Goal: Information Seeking & Learning: Learn about a topic

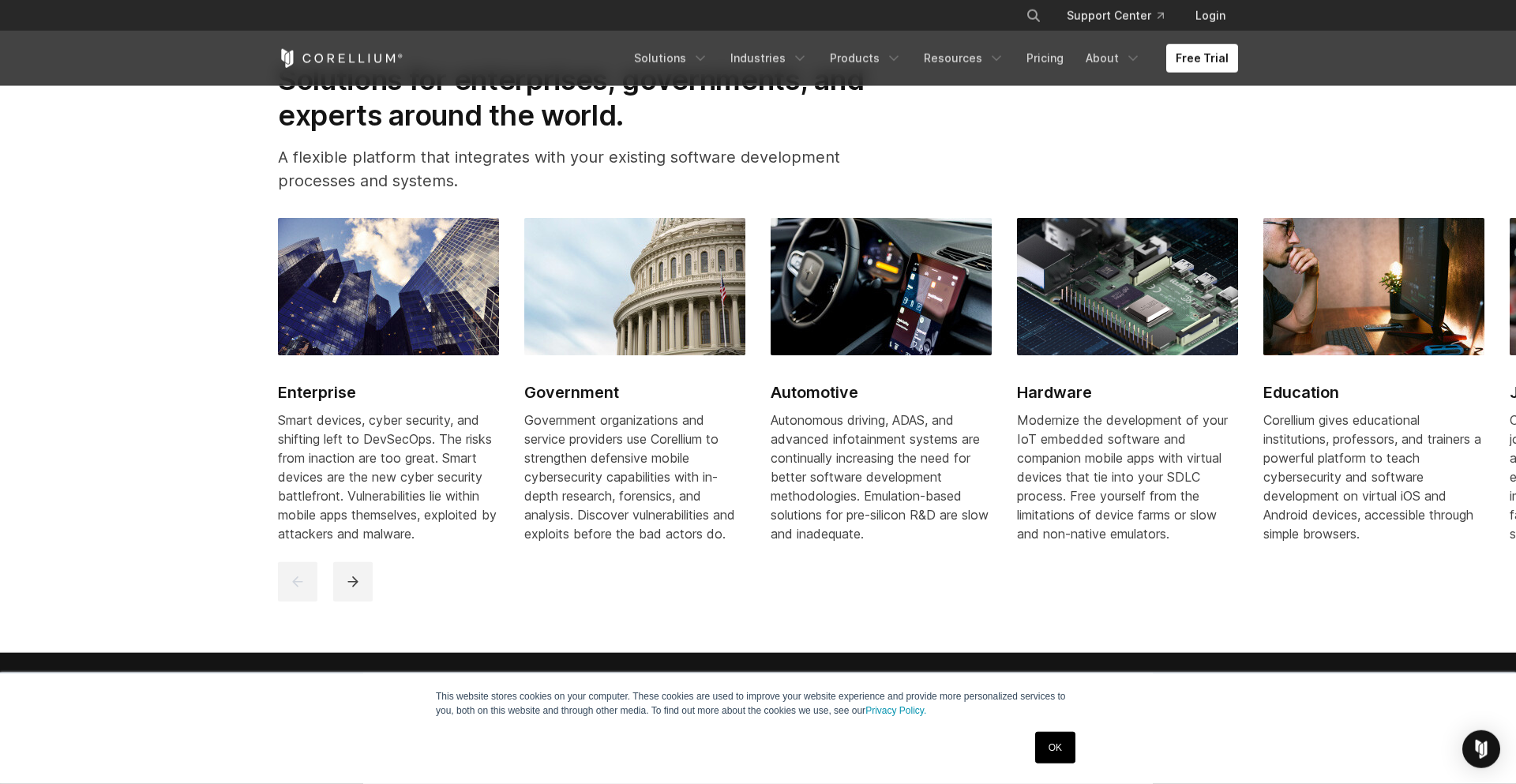
scroll to position [1961, 0]
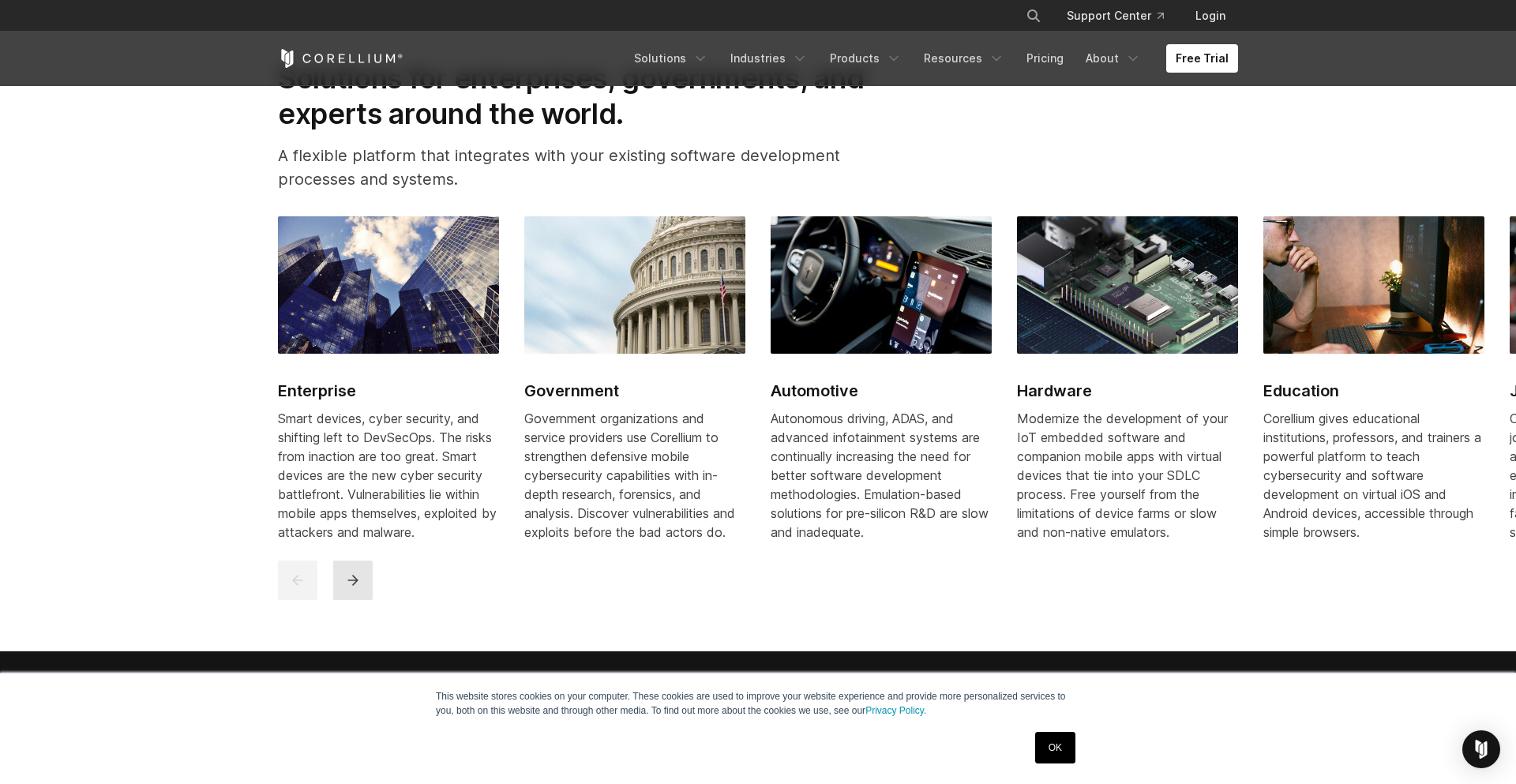
click at [351, 588] on icon "next" at bounding box center [353, 581] width 16 height 16
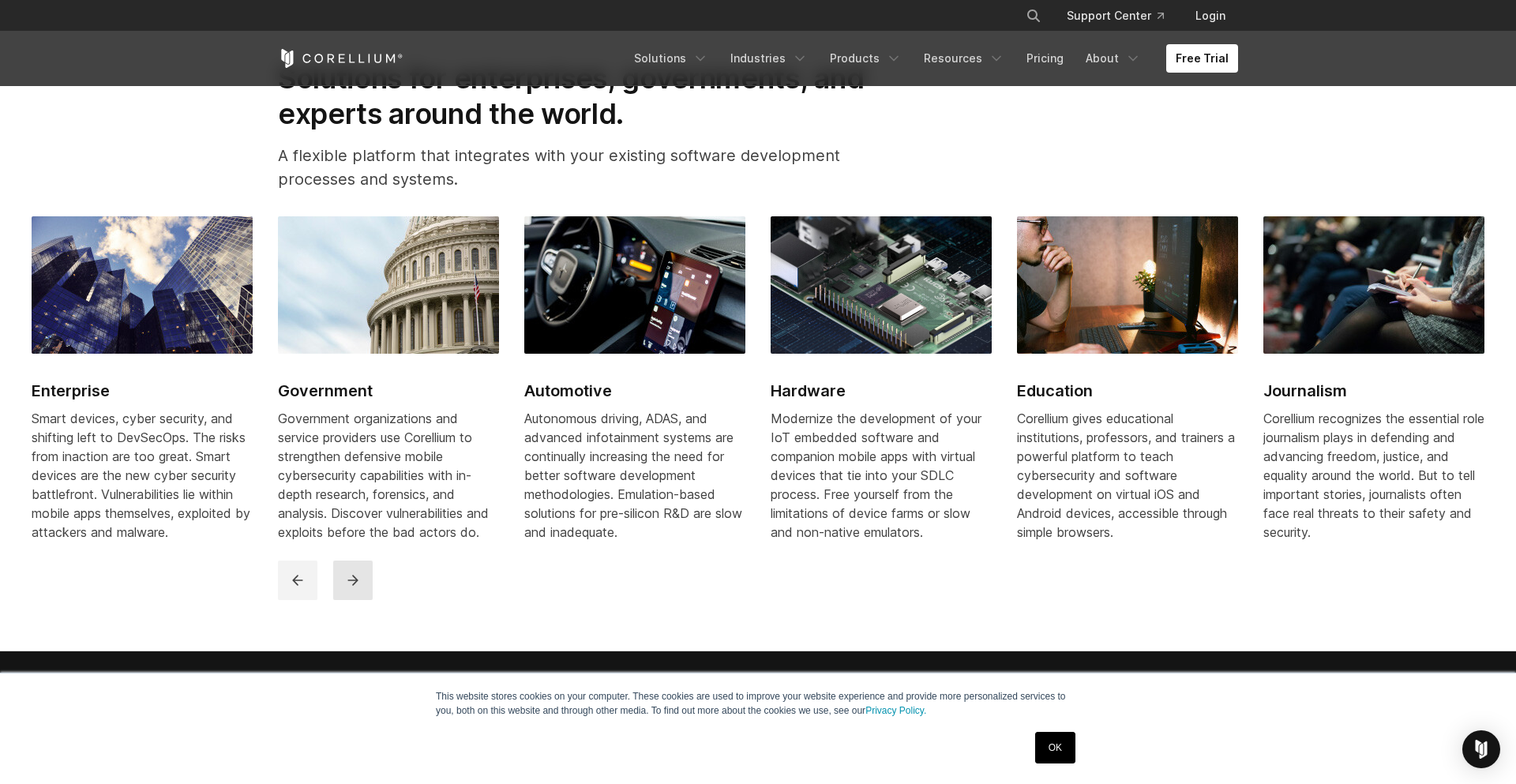
click at [351, 588] on icon "next" at bounding box center [353, 581] width 16 height 16
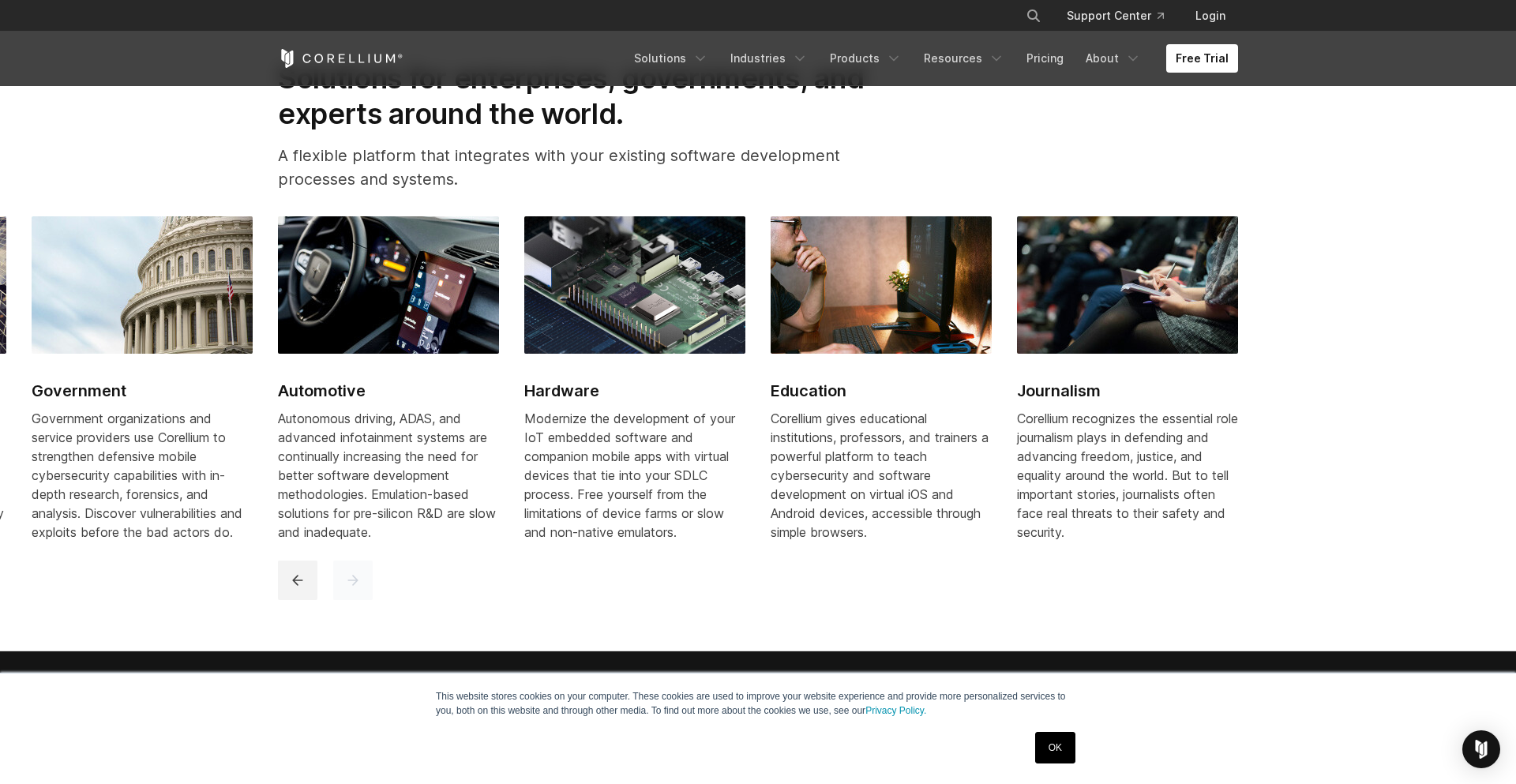
click at [350, 588] on icon "next" at bounding box center [353, 581] width 16 height 16
click at [321, 596] on div at bounding box center [759, 580] width 964 height 40
click at [307, 591] on button "previous" at bounding box center [297, 580] width 40 height 40
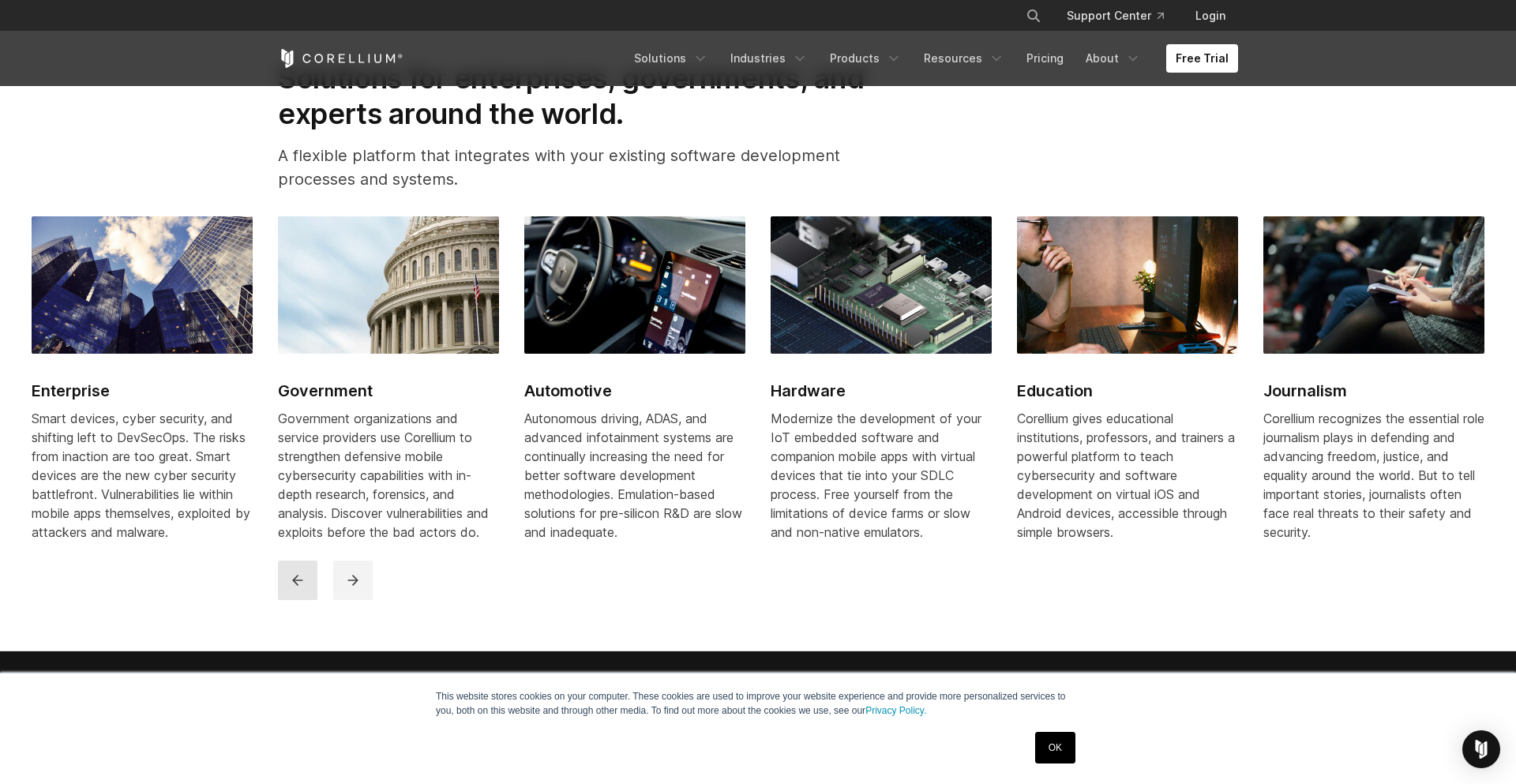
click at [307, 591] on button "previous" at bounding box center [297, 580] width 40 height 40
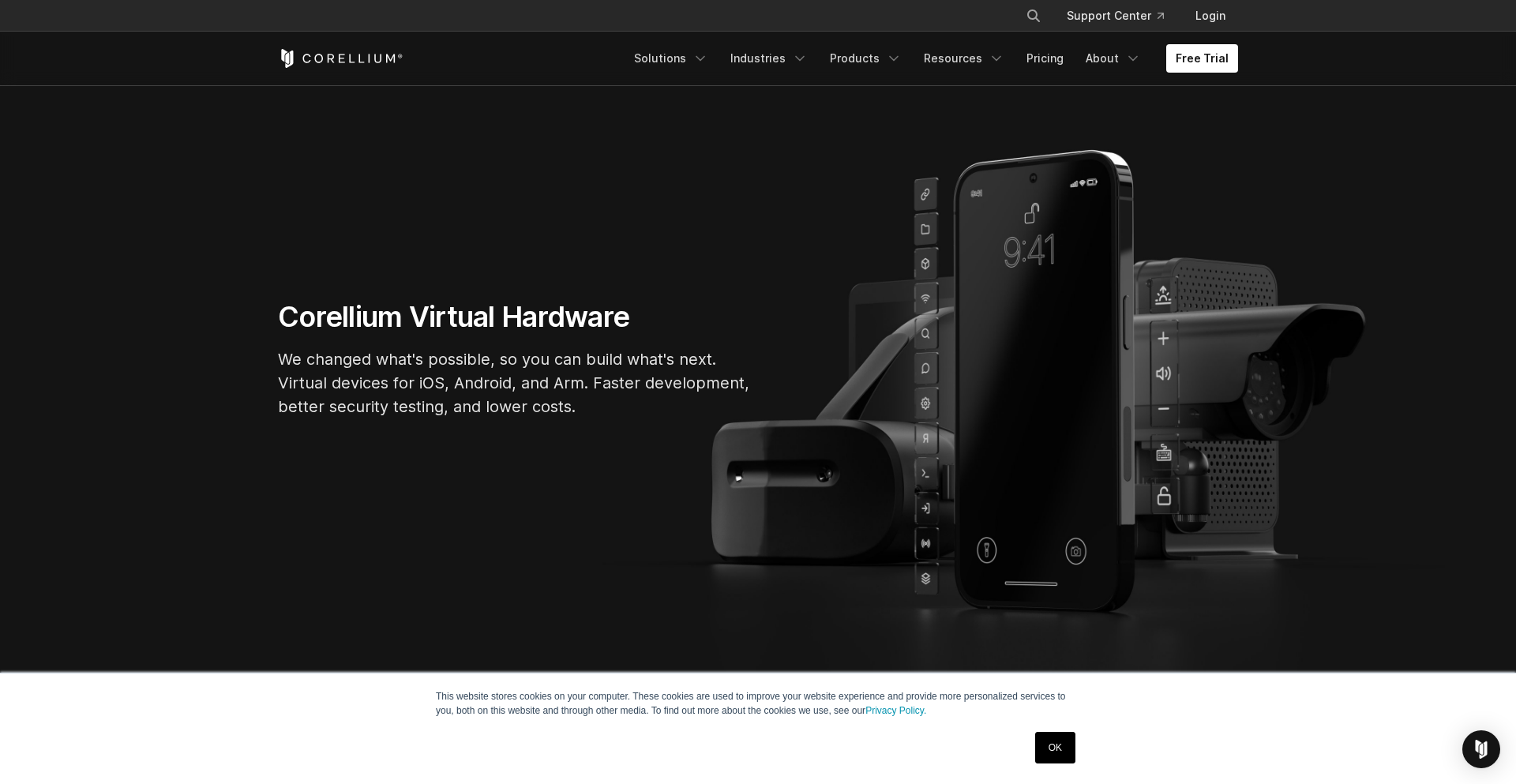
scroll to position [0, 0]
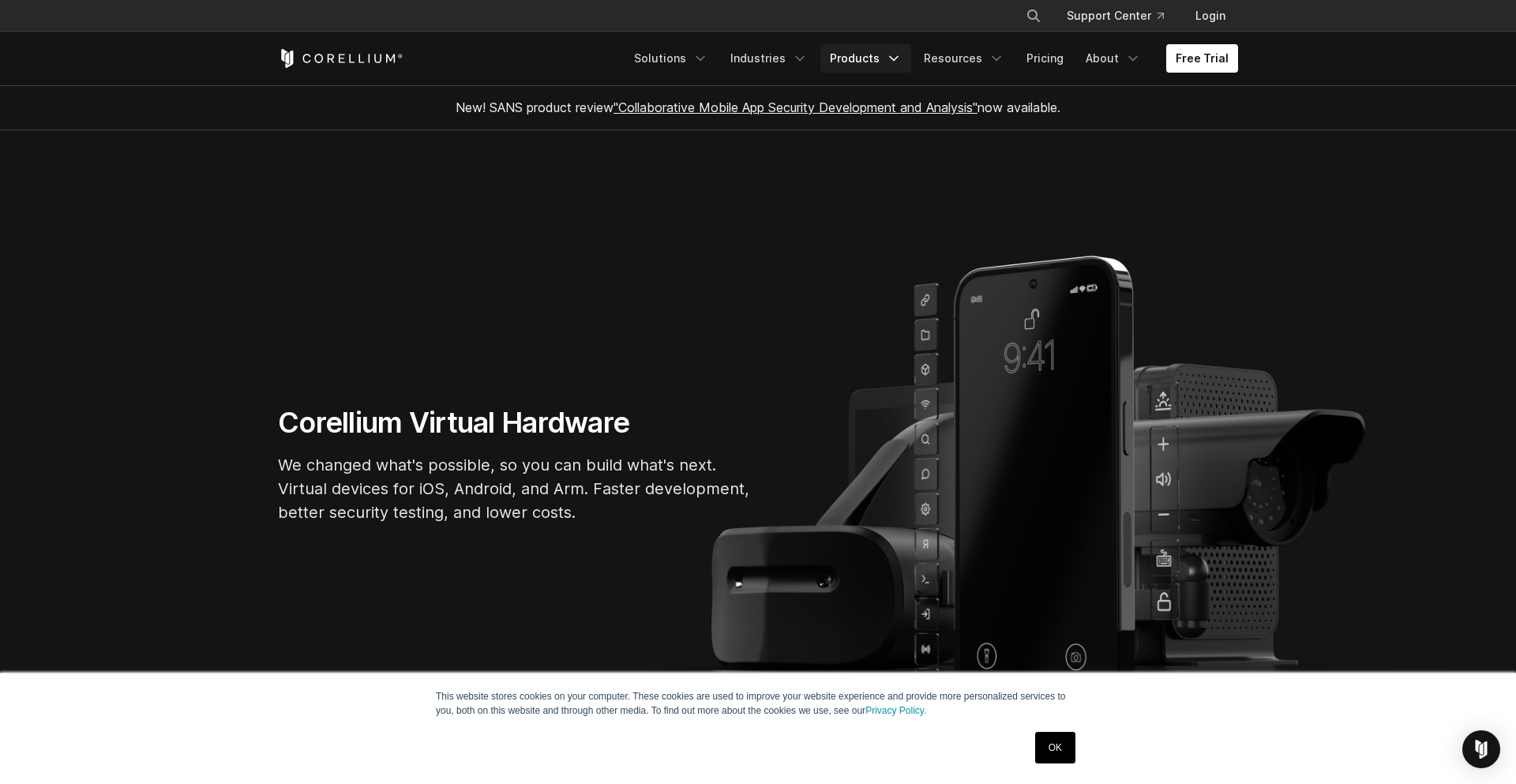
click at [902, 62] on icon "Navigation Menu" at bounding box center [894, 59] width 16 height 16
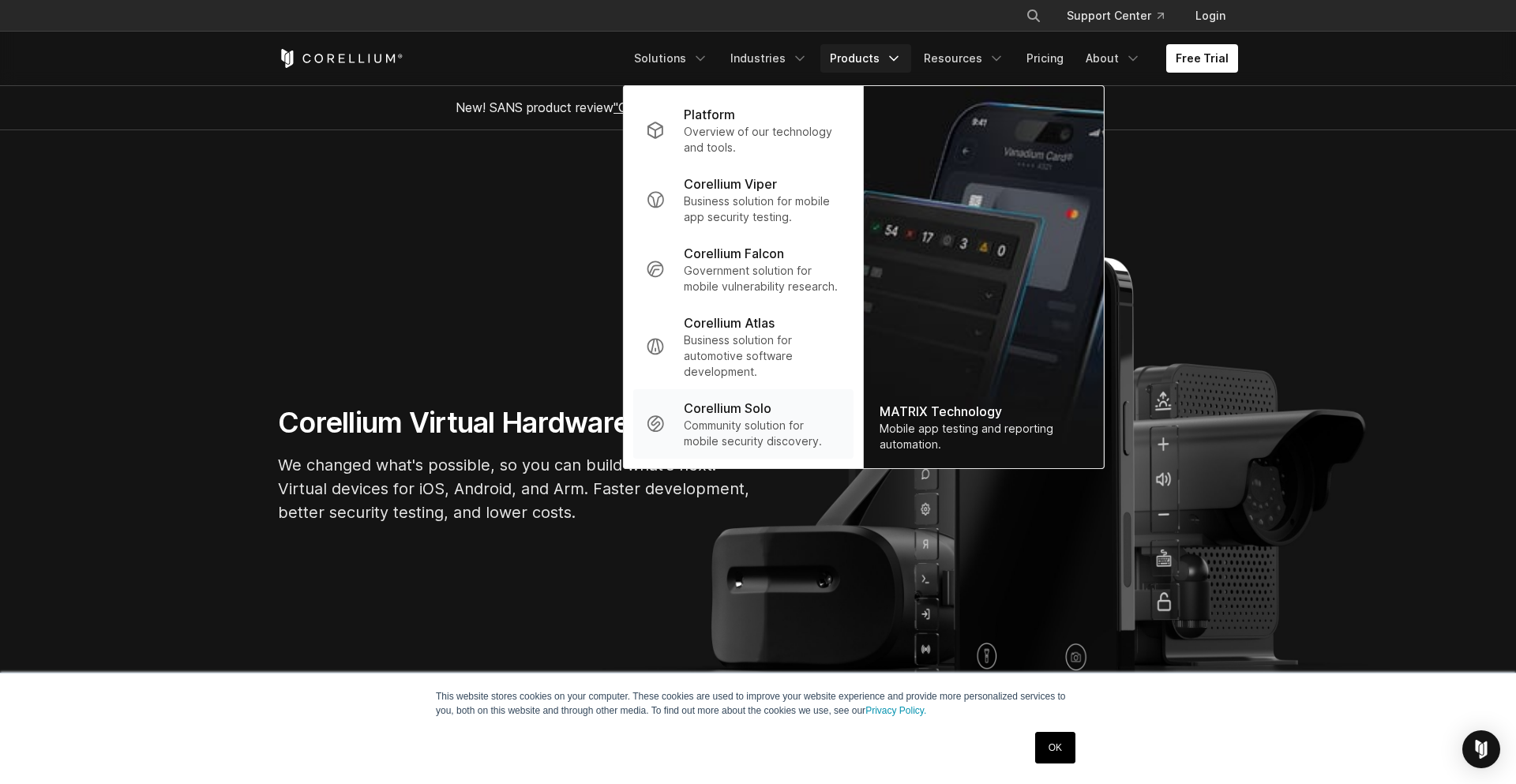
click at [753, 427] on p "Community solution for mobile security discovery." at bounding box center [762, 433] width 157 height 31
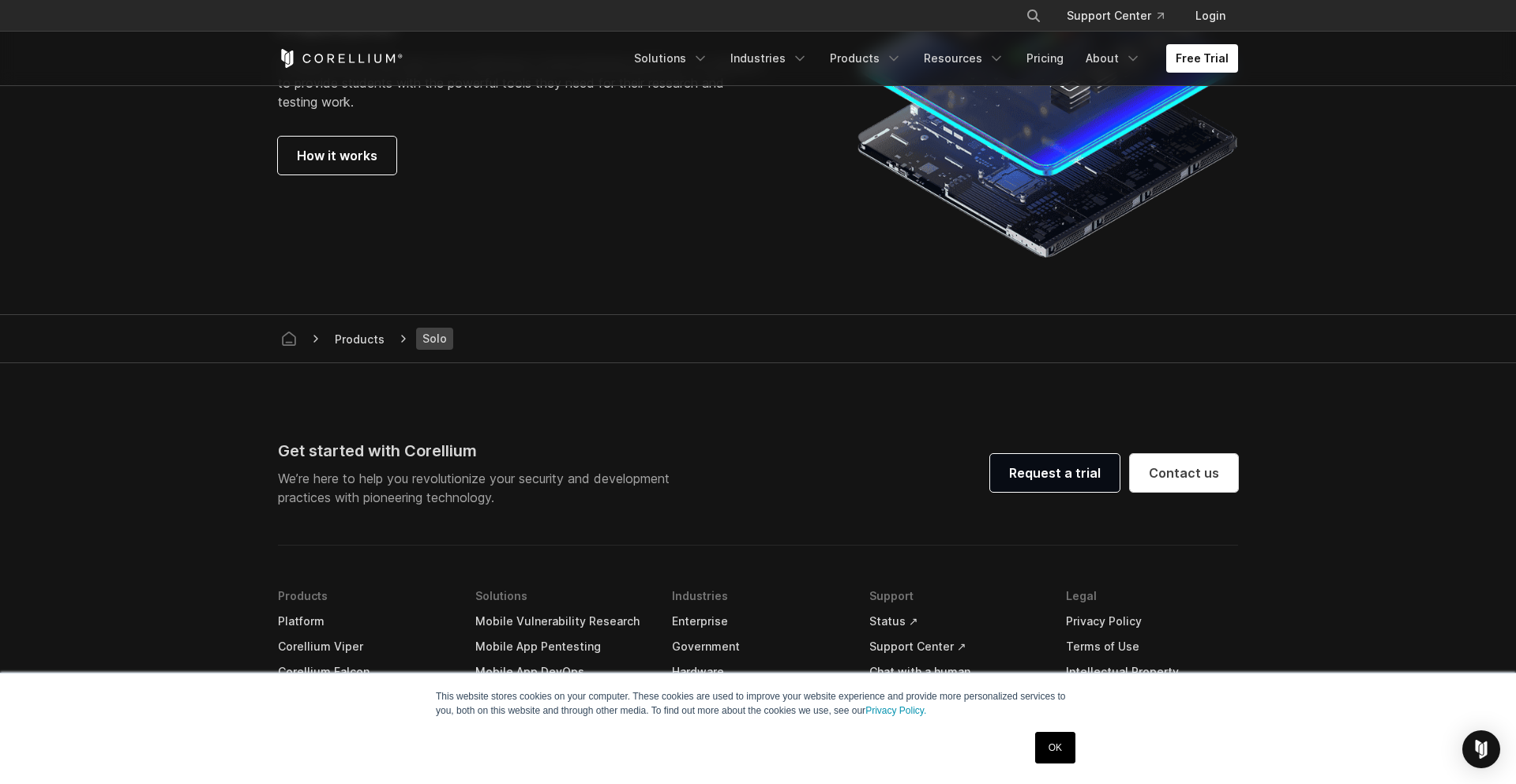
scroll to position [3213, 0]
